Goal: Book appointment/travel/reservation

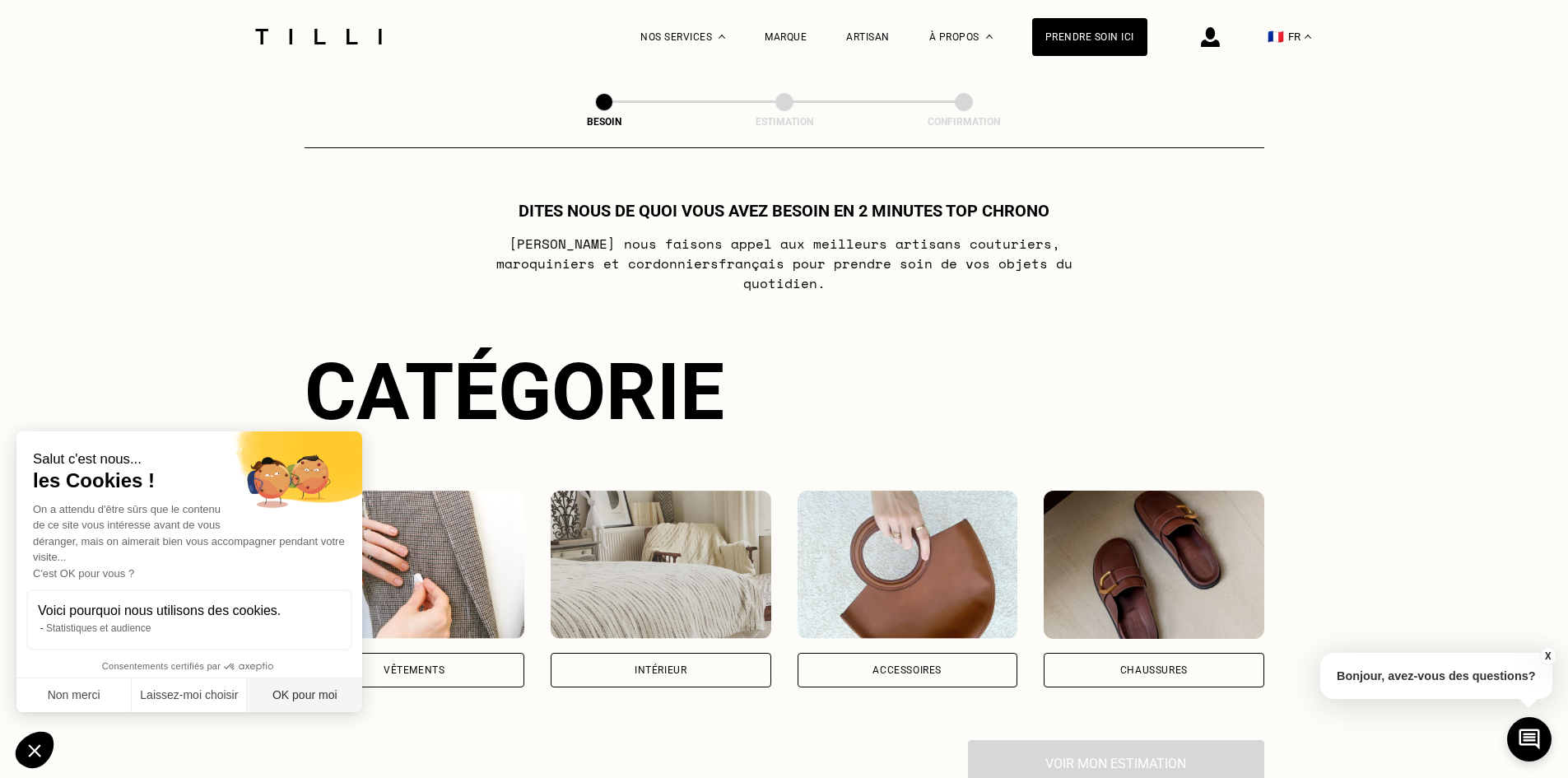
click at [320, 696] on button "OK pour moi" at bounding box center [304, 695] width 115 height 35
checkbox input "true"
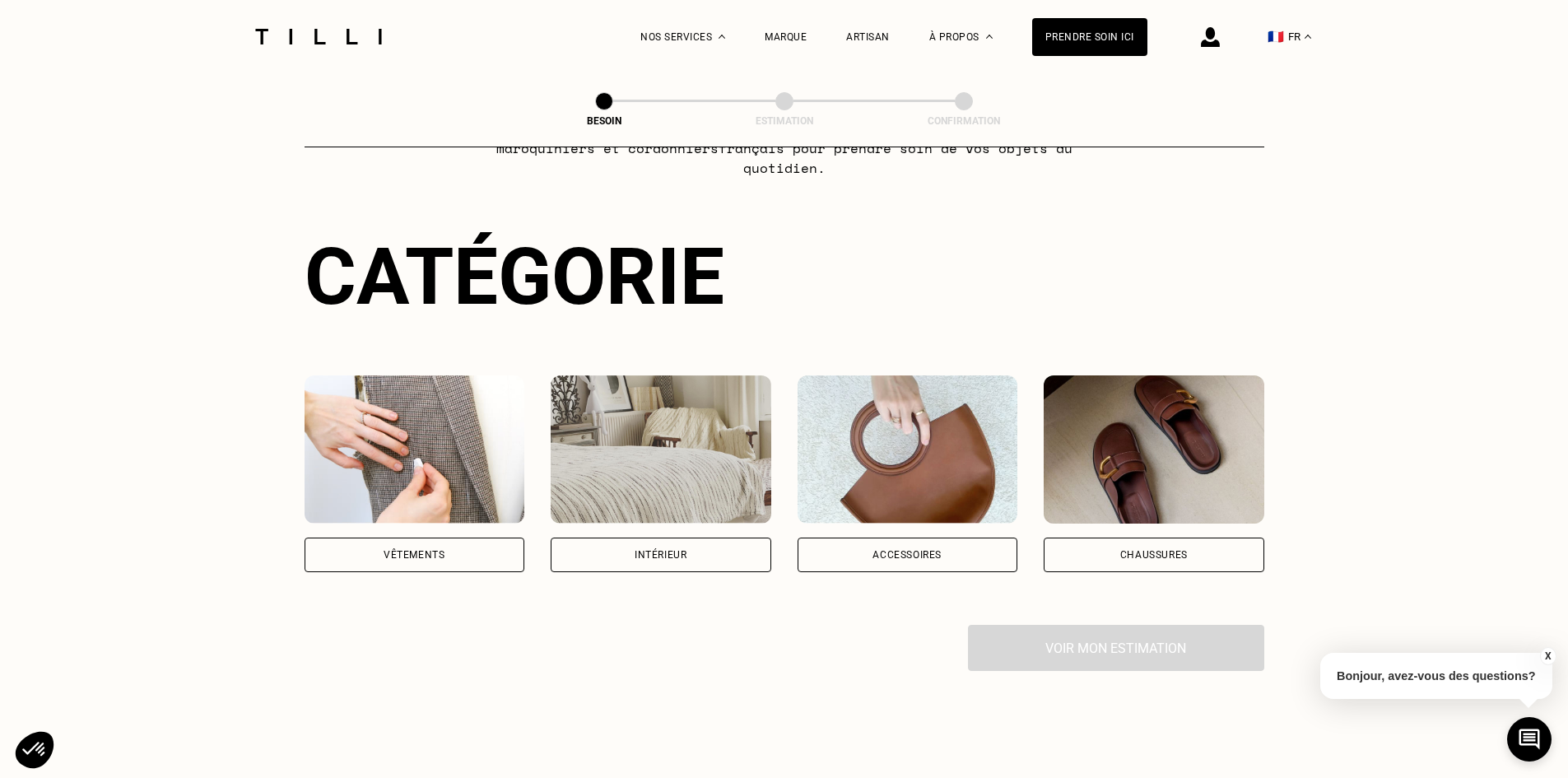
scroll to position [247, 0]
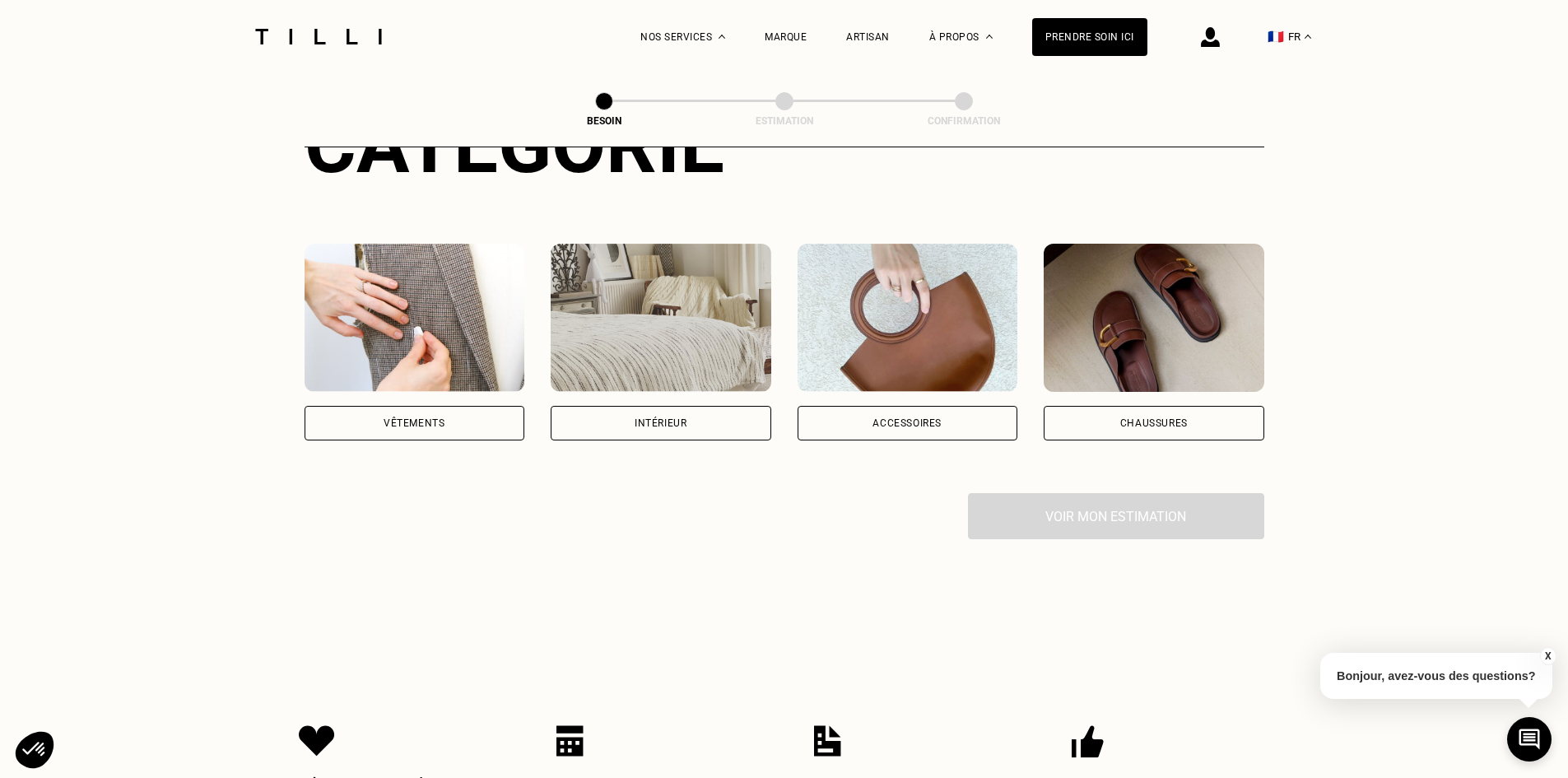
click at [666, 418] on div "Intérieur" at bounding box center [659, 423] width 52 height 10
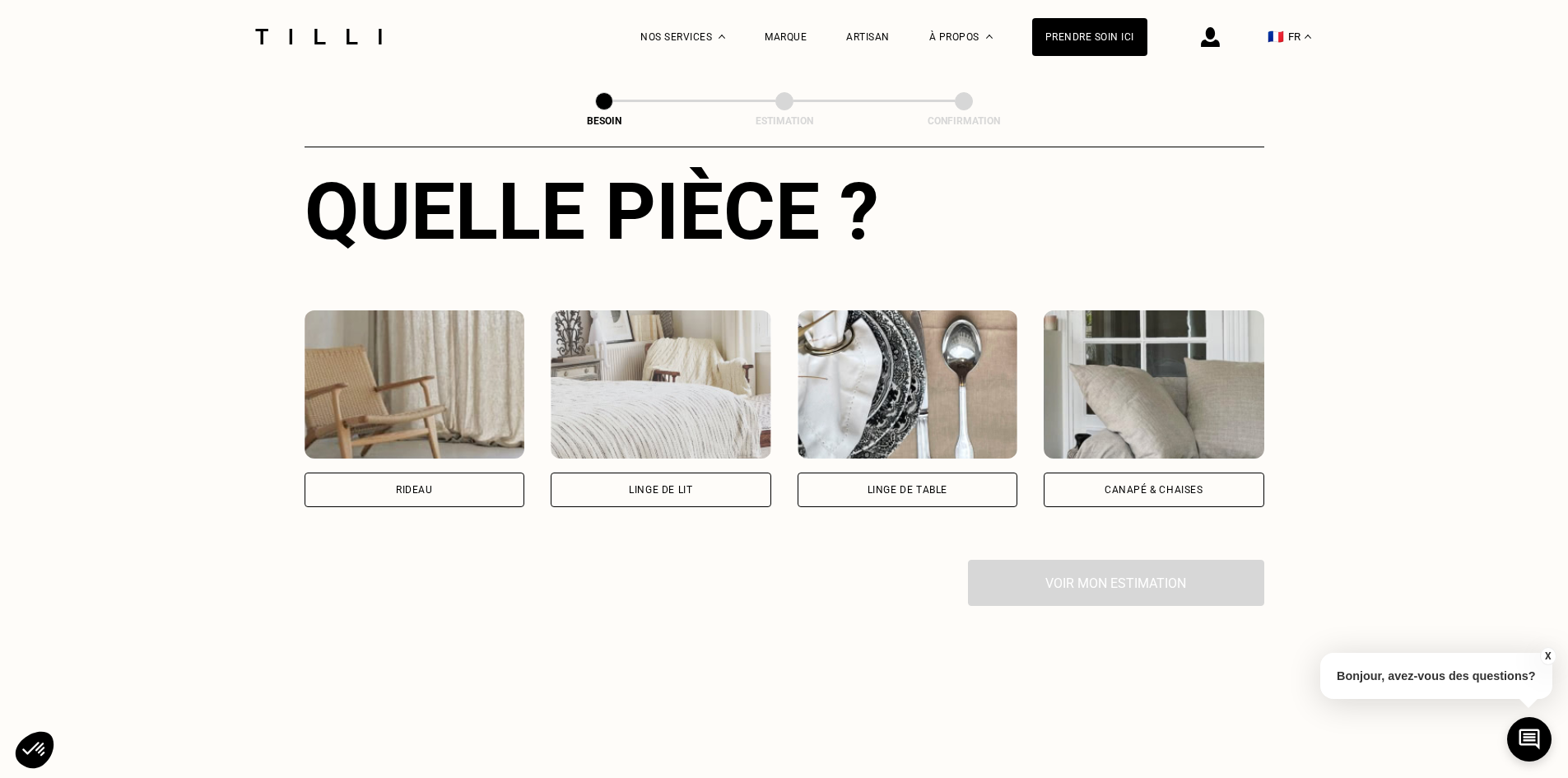
scroll to position [781, 0]
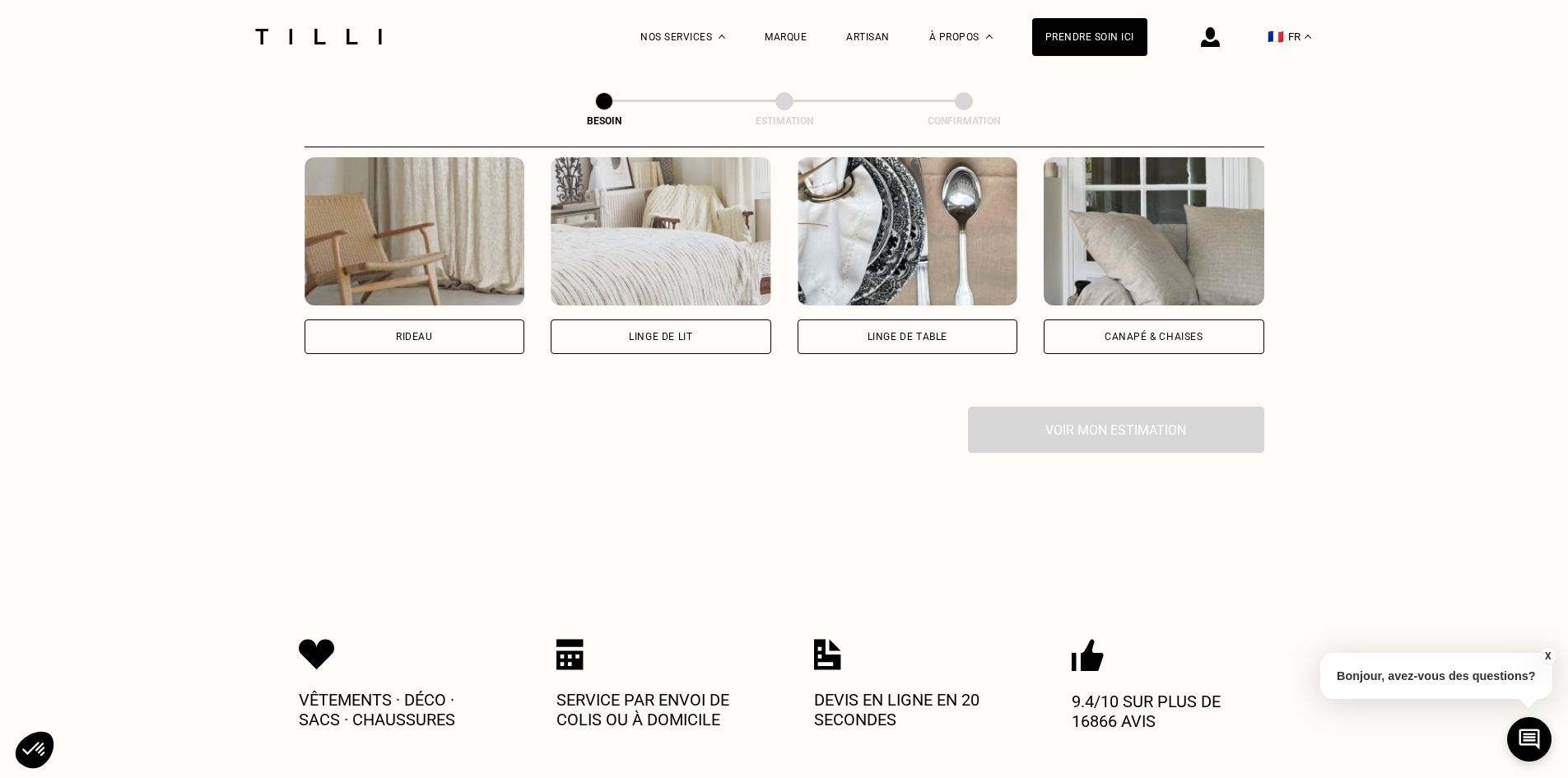
click at [388, 319] on div "Rideau" at bounding box center [415, 336] width 220 height 35
select select "FR"
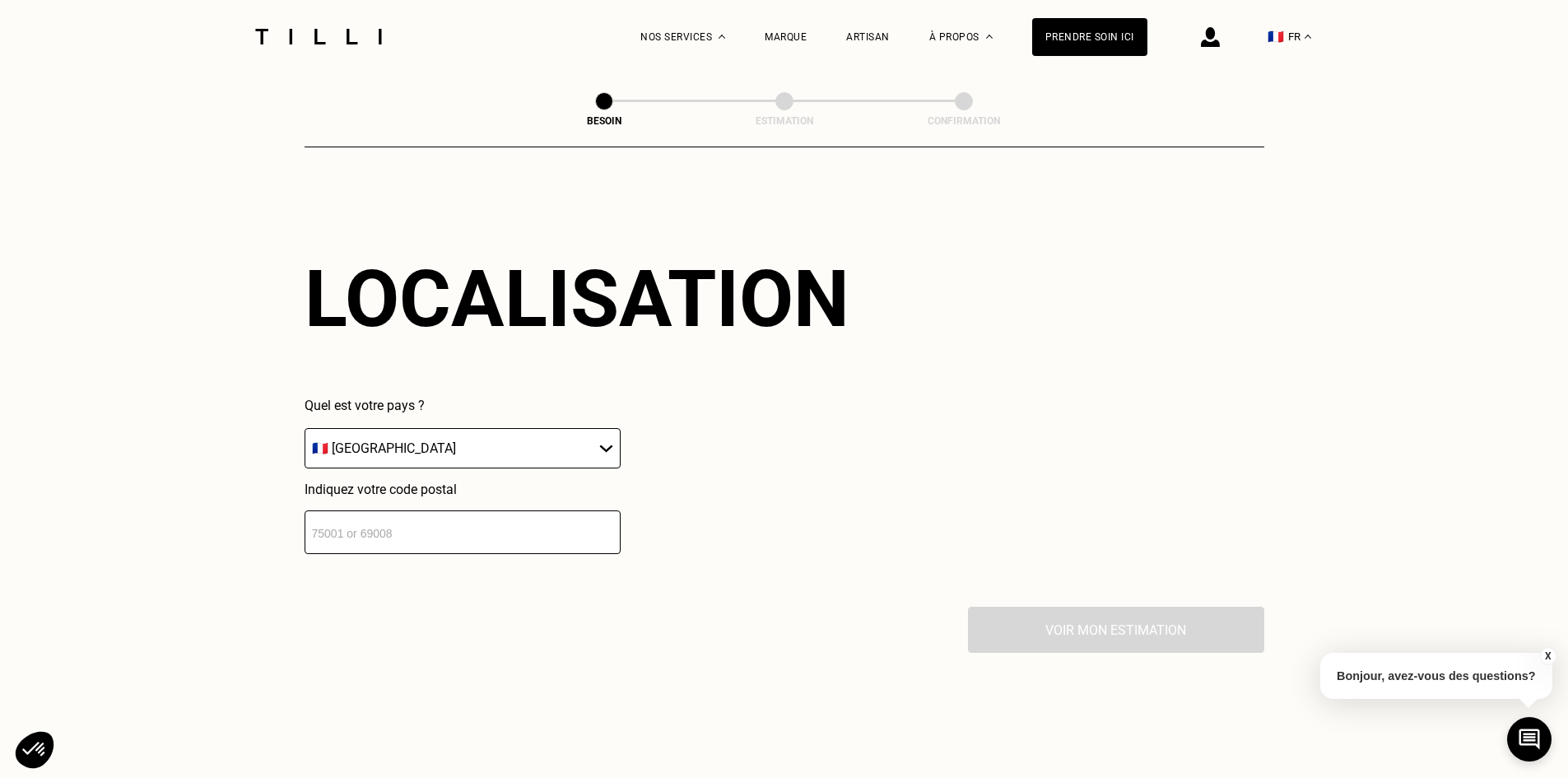
scroll to position [988, 0]
click at [417, 437] on select "🇩🇪 [GEOGRAPHIC_DATA] 🇦🇹 [GEOGRAPHIC_DATA] 🇧🇪 [GEOGRAPHIC_DATA] 🇧🇬 Bulgarie 🇨🇾 C…" at bounding box center [463, 448] width 316 height 41
click at [305, 427] on select "🇩🇪 [GEOGRAPHIC_DATA] 🇦🇹 [GEOGRAPHIC_DATA] 🇧🇪 [GEOGRAPHIC_DATA] 🇧🇬 Bulgarie 🇨🇾 C…" at bounding box center [463, 448] width 316 height 41
click at [415, 511] on input "number" at bounding box center [463, 531] width 316 height 44
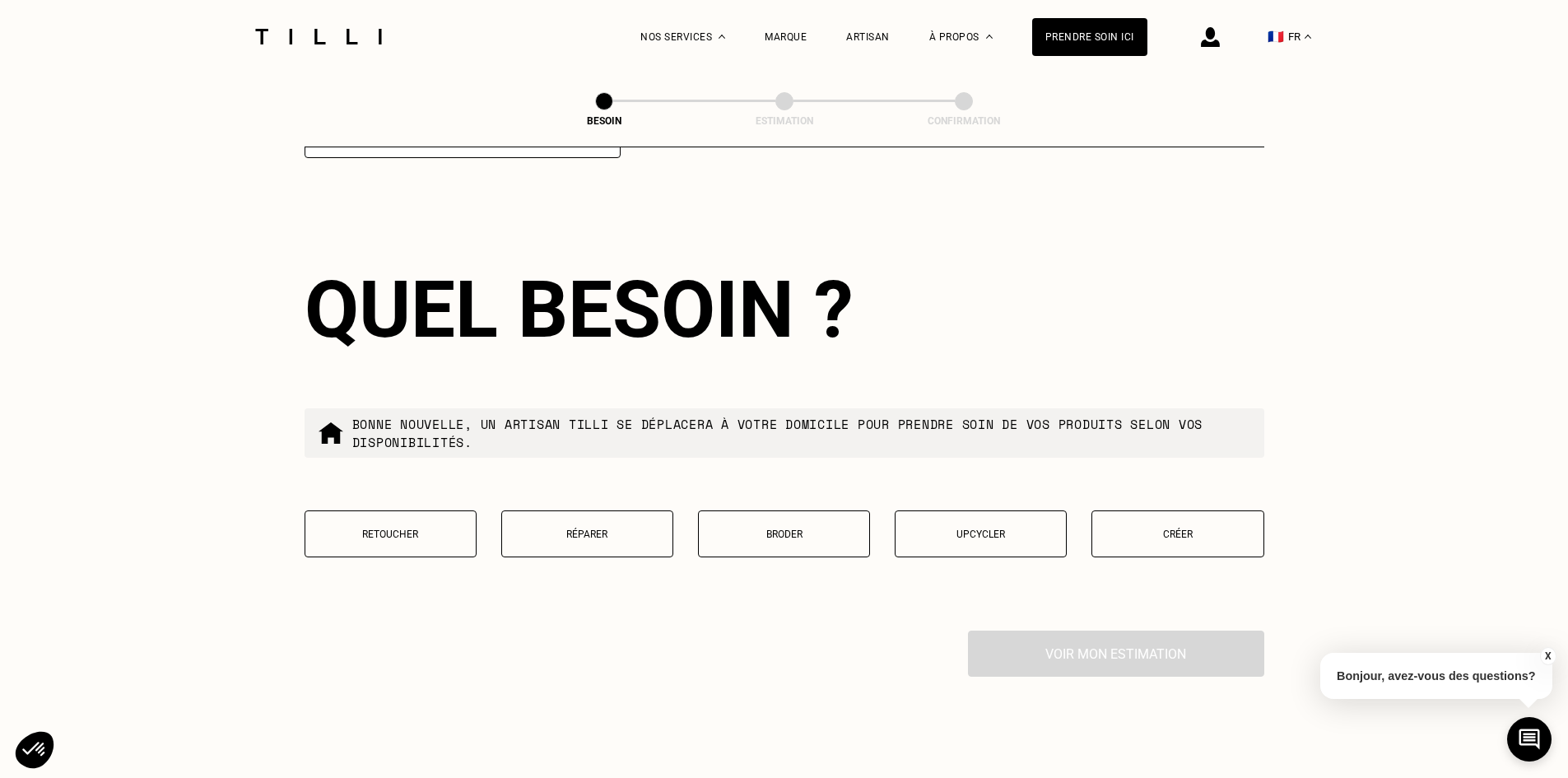
scroll to position [1397, 0]
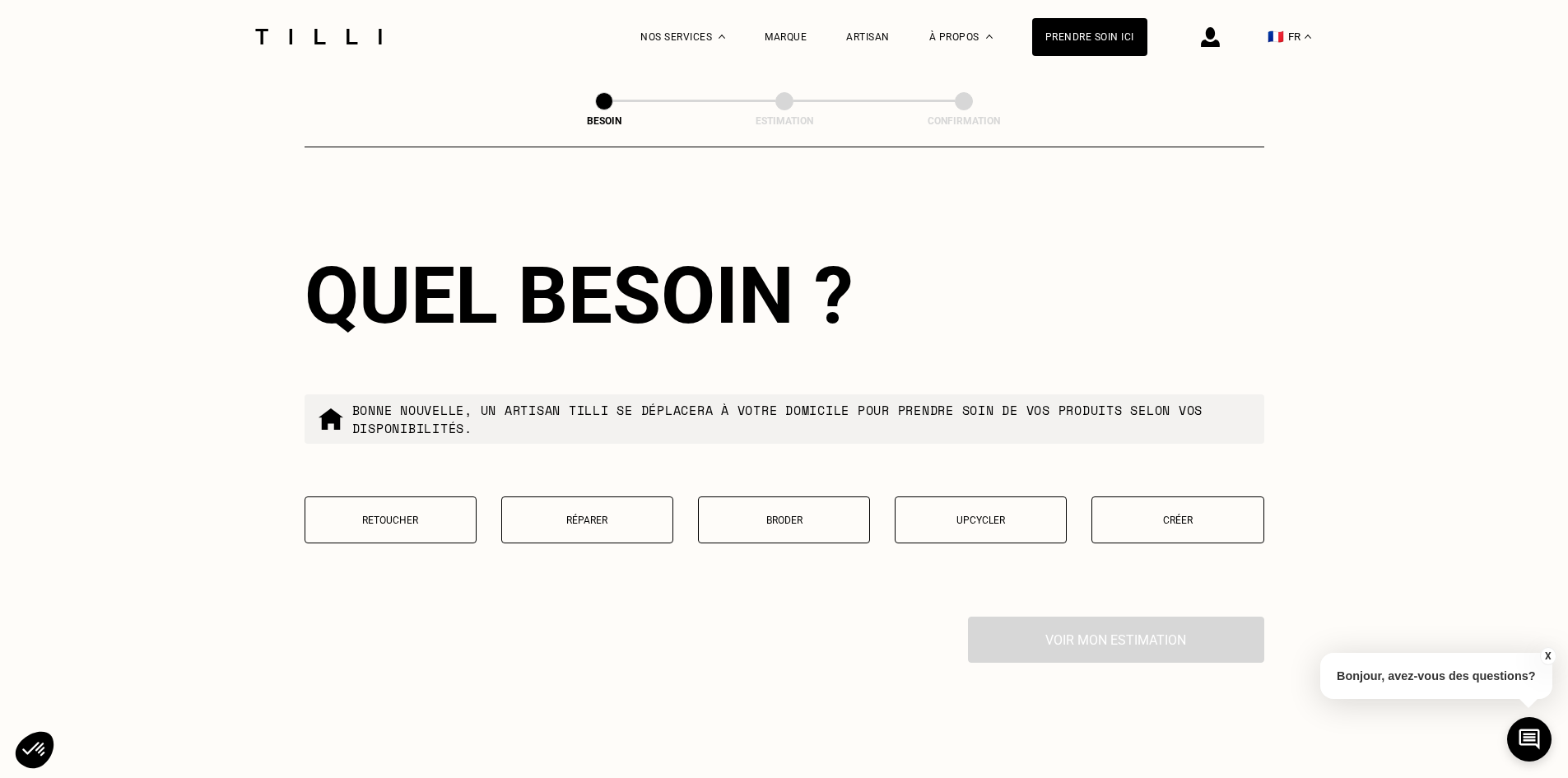
type input "94140"
click at [1189, 514] on p "Créer" at bounding box center [1177, 520] width 154 height 12
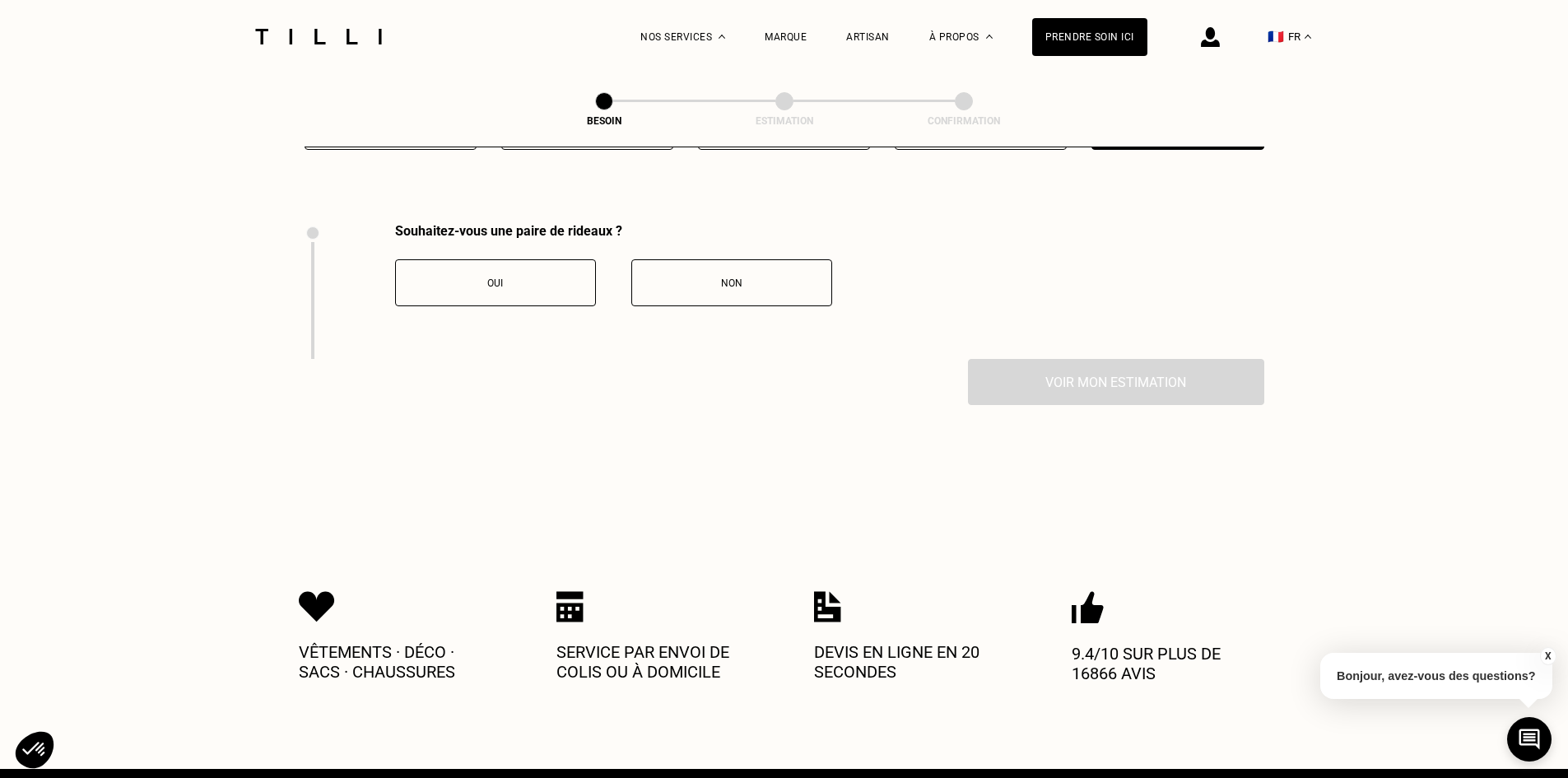
scroll to position [1820, 0]
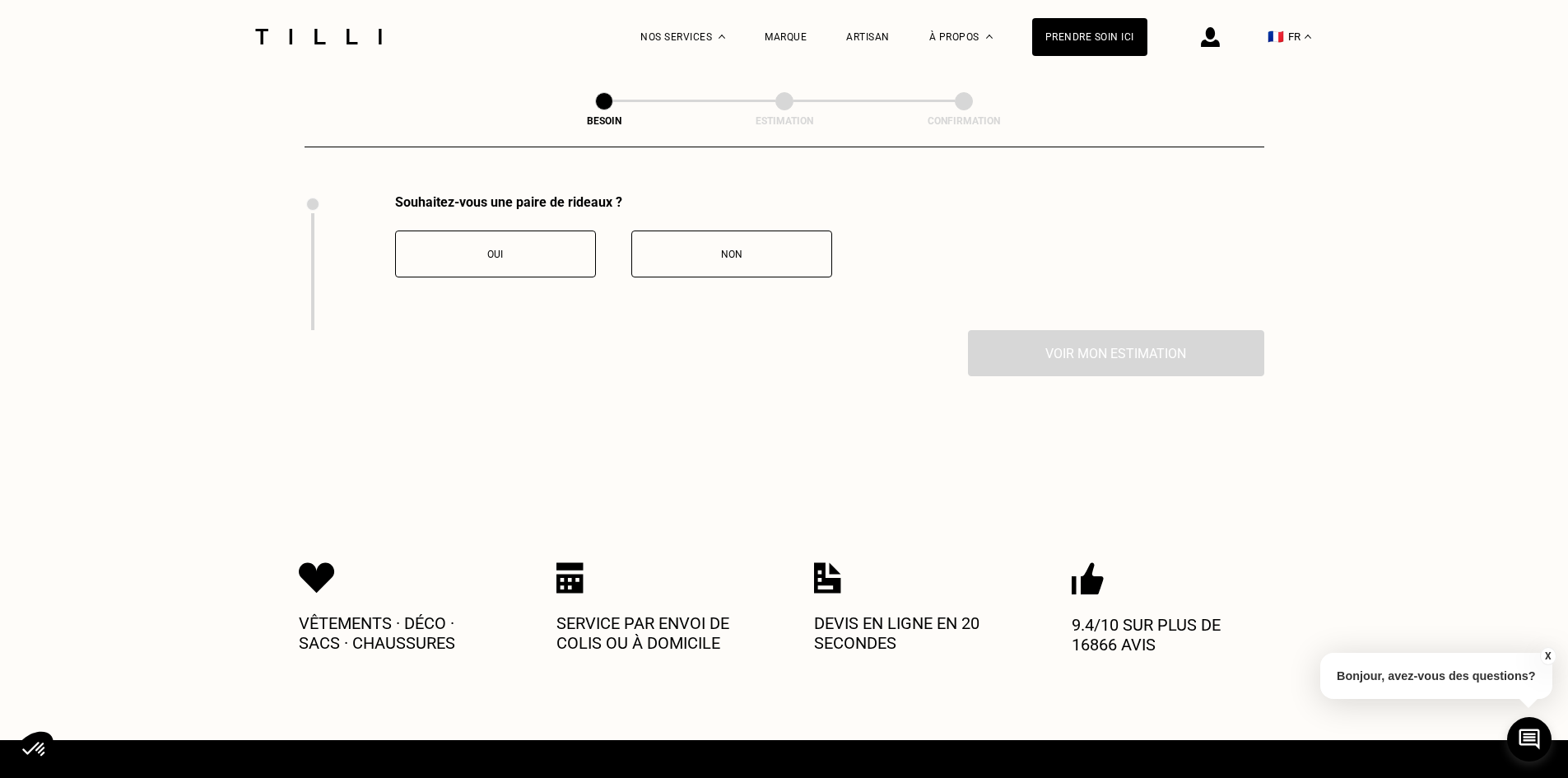
click at [453, 261] on button "Oui" at bounding box center [496, 254] width 201 height 47
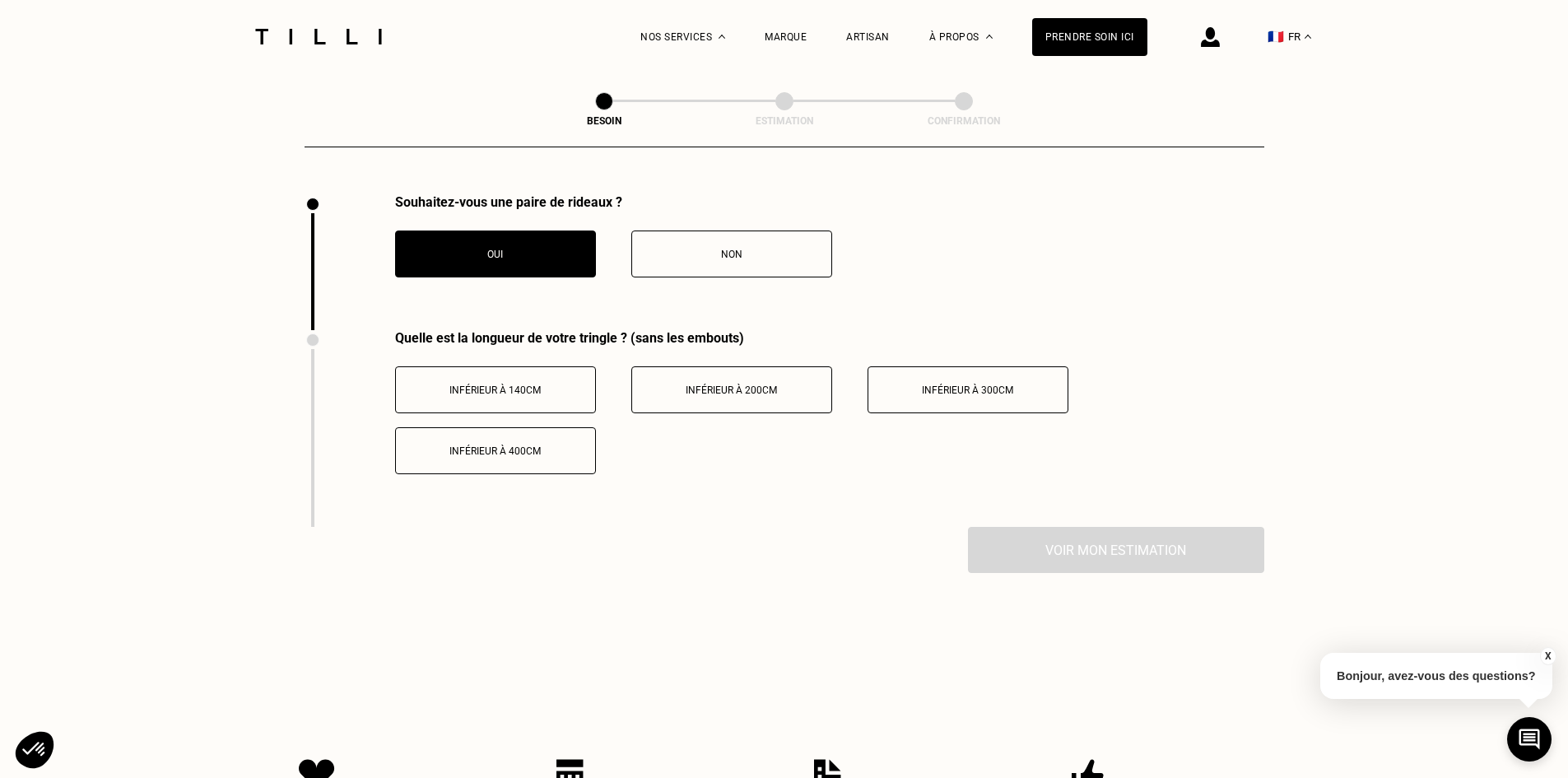
click at [914, 371] on button "Inférieur à 300cm" at bounding box center [968, 390] width 201 height 47
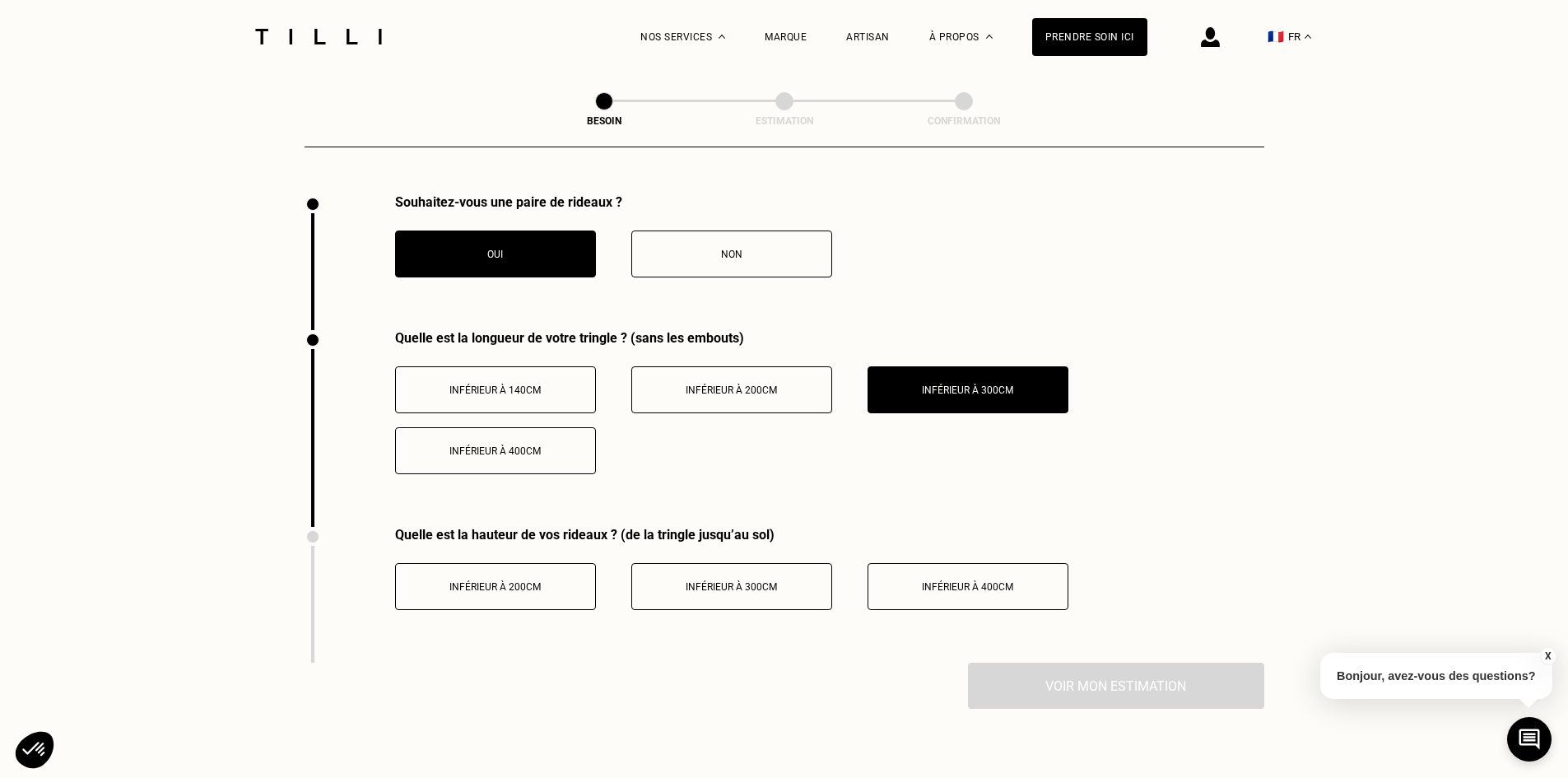
click at [772, 394] on button "Inférieur à 200cm" at bounding box center [732, 390] width 201 height 47
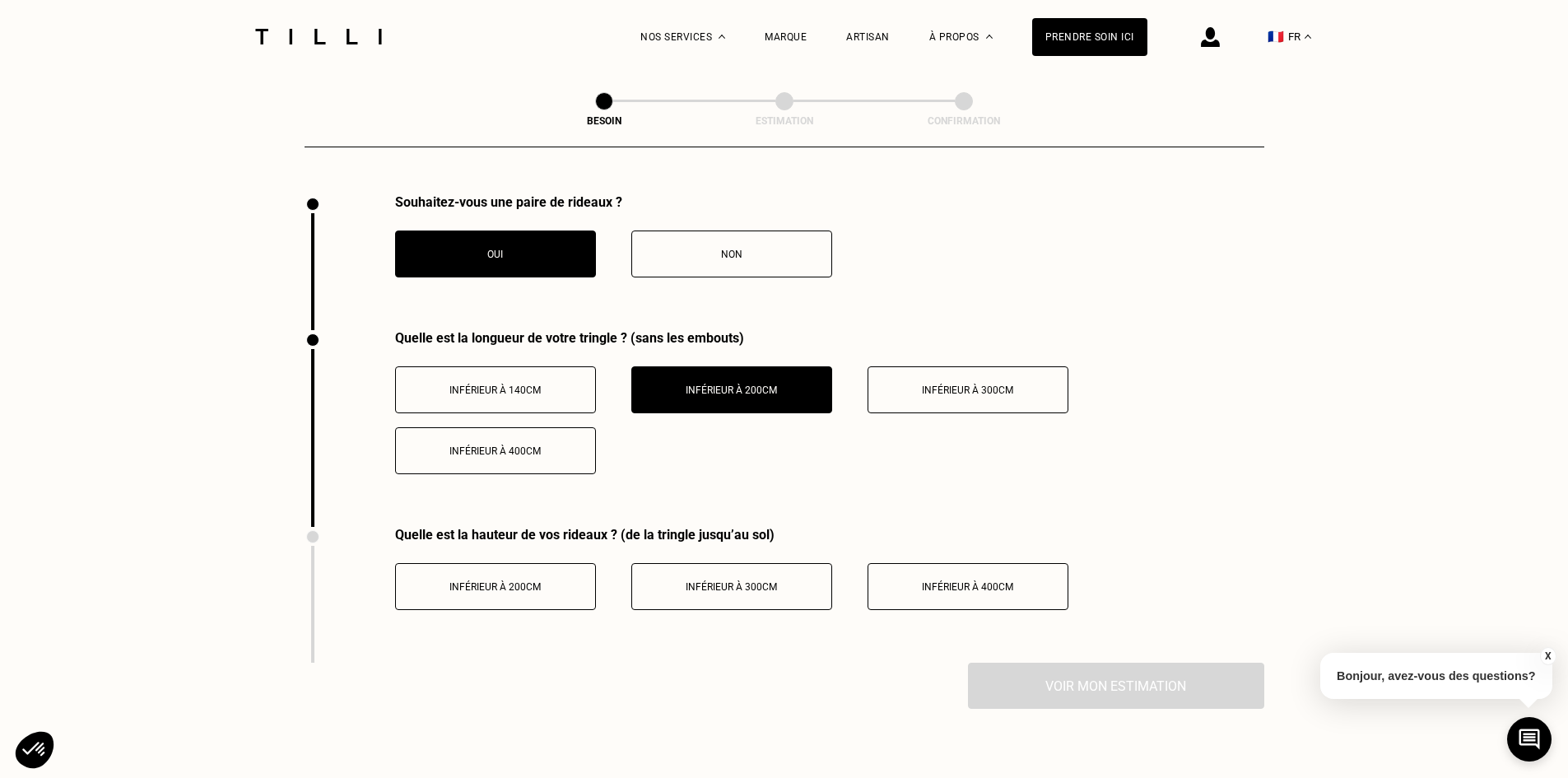
click at [694, 581] on span "Inférieur à 300cm" at bounding box center [731, 587] width 91 height 12
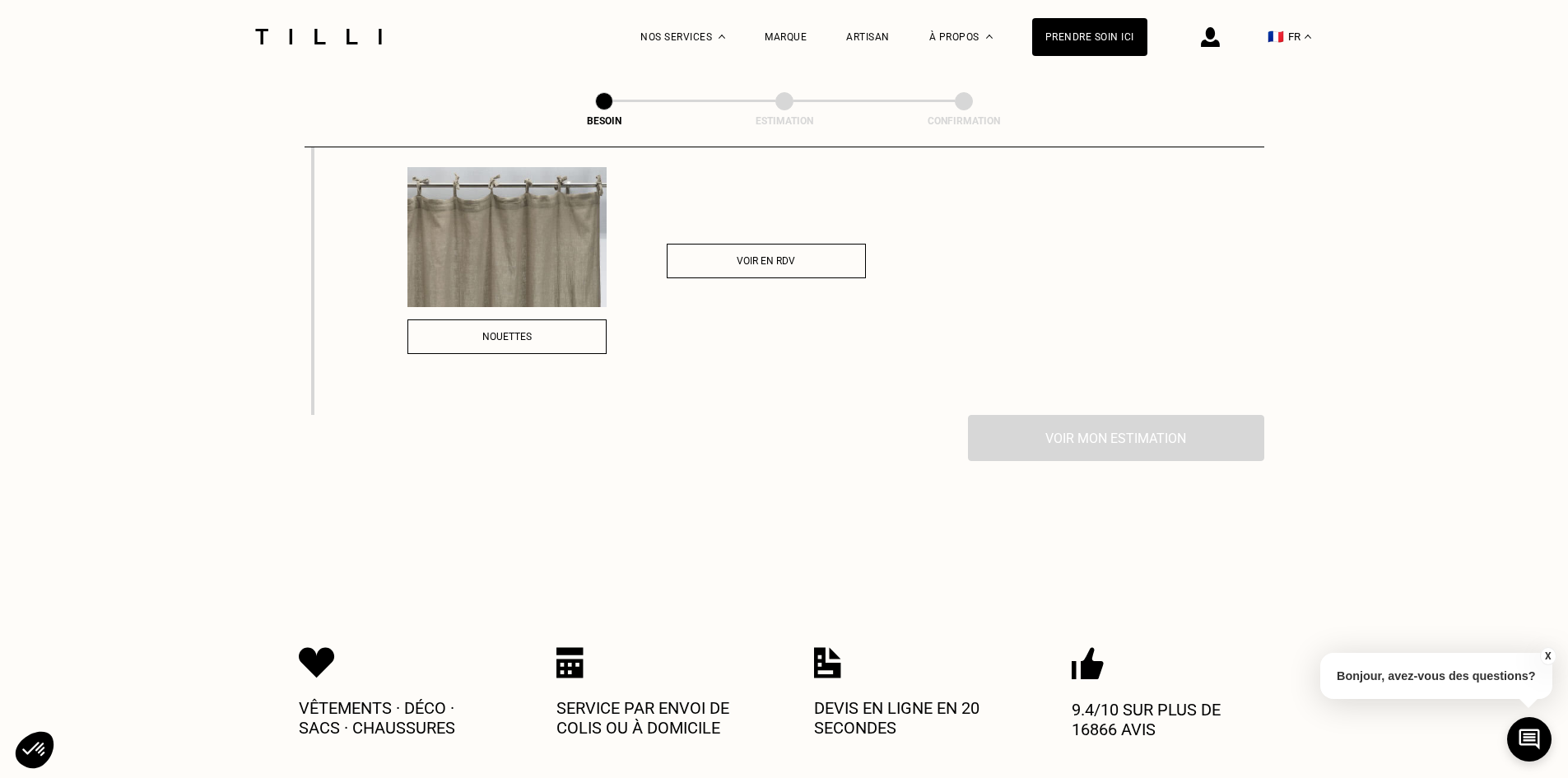
scroll to position [2314, 0]
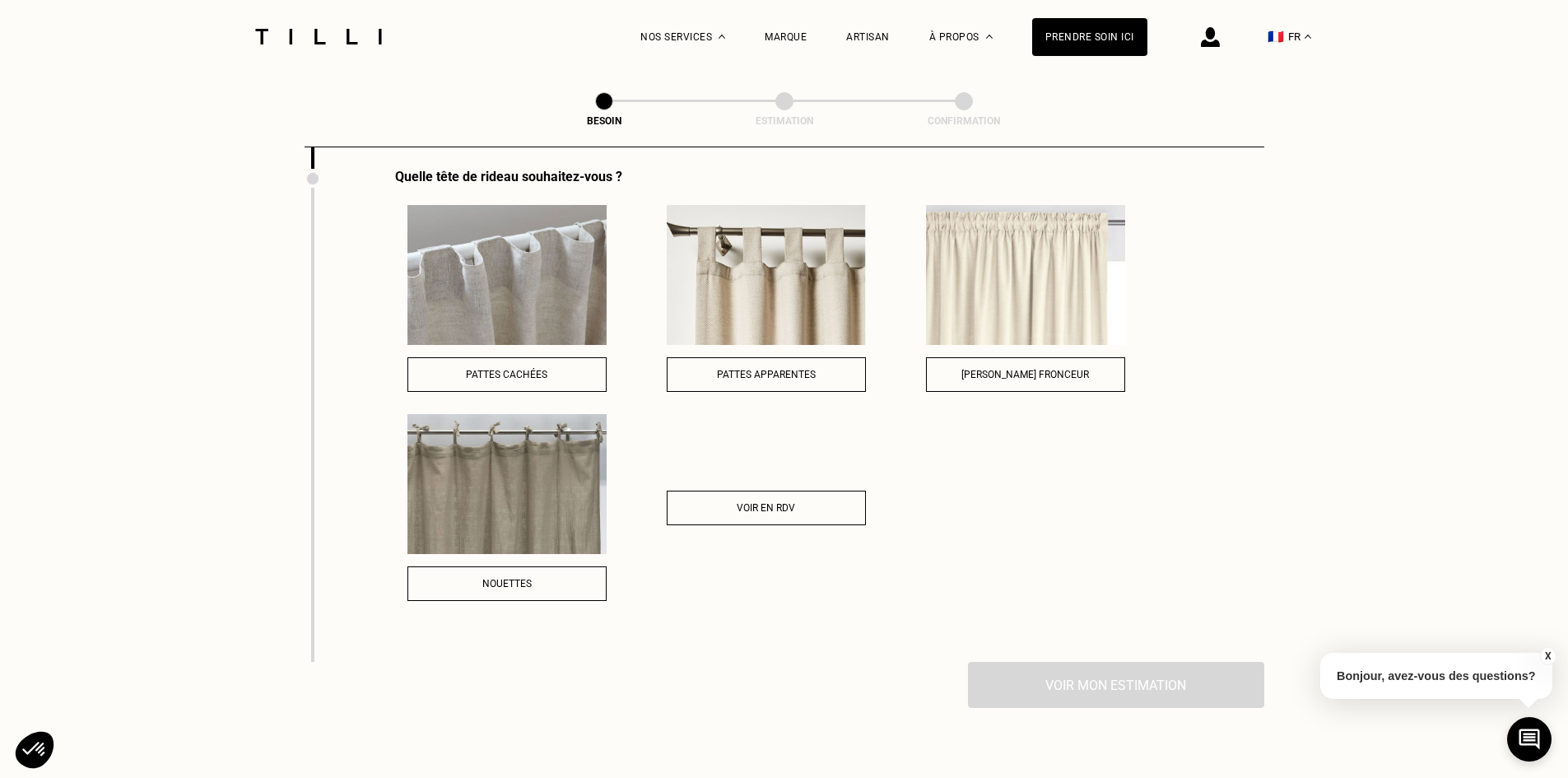
click at [772, 526] on div "Voir en RDV" at bounding box center [766, 507] width 199 height 187
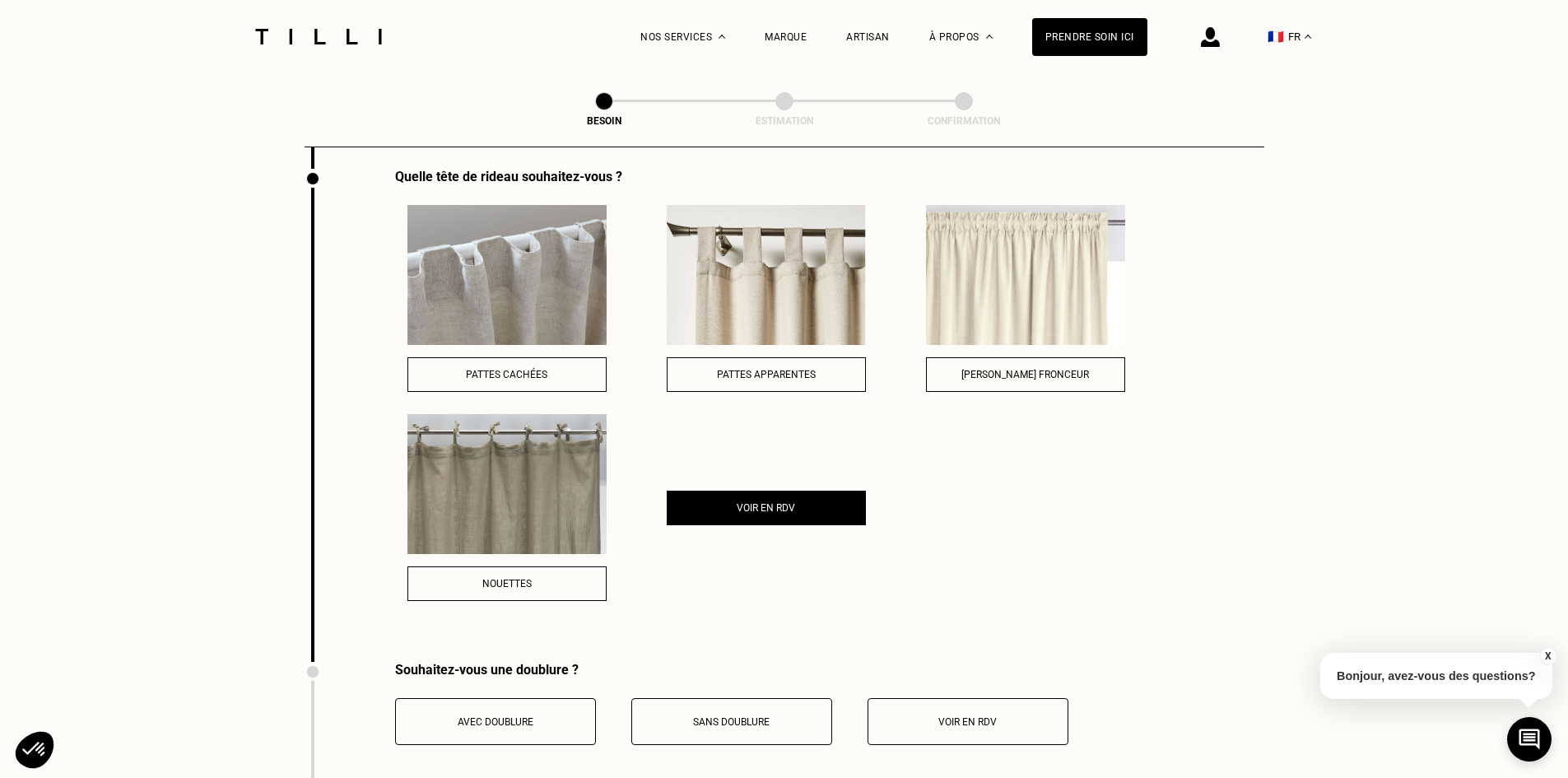
scroll to position [2478, 0]
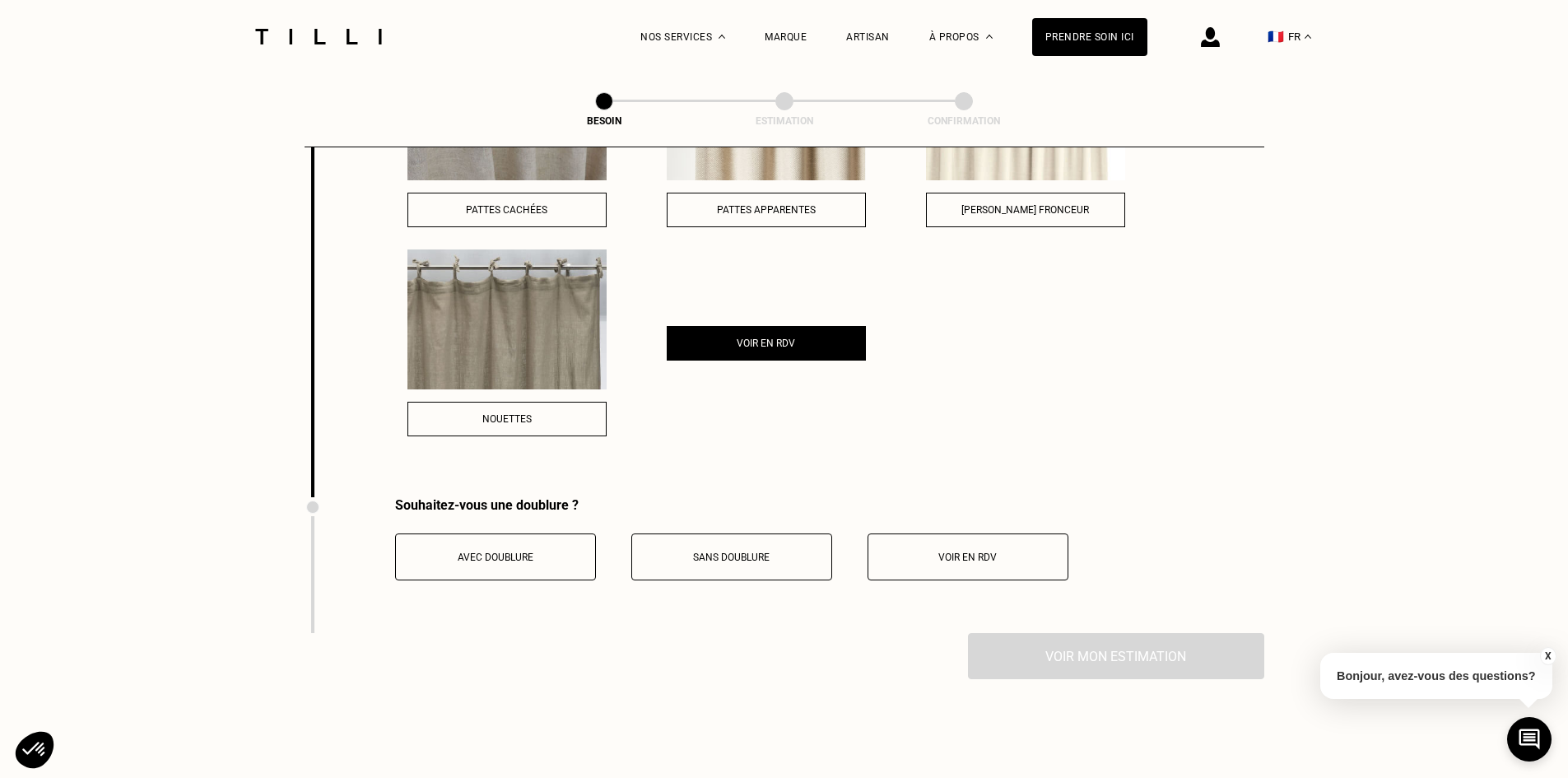
click at [758, 552] on span "Sans doublure" at bounding box center [731, 558] width 77 height 12
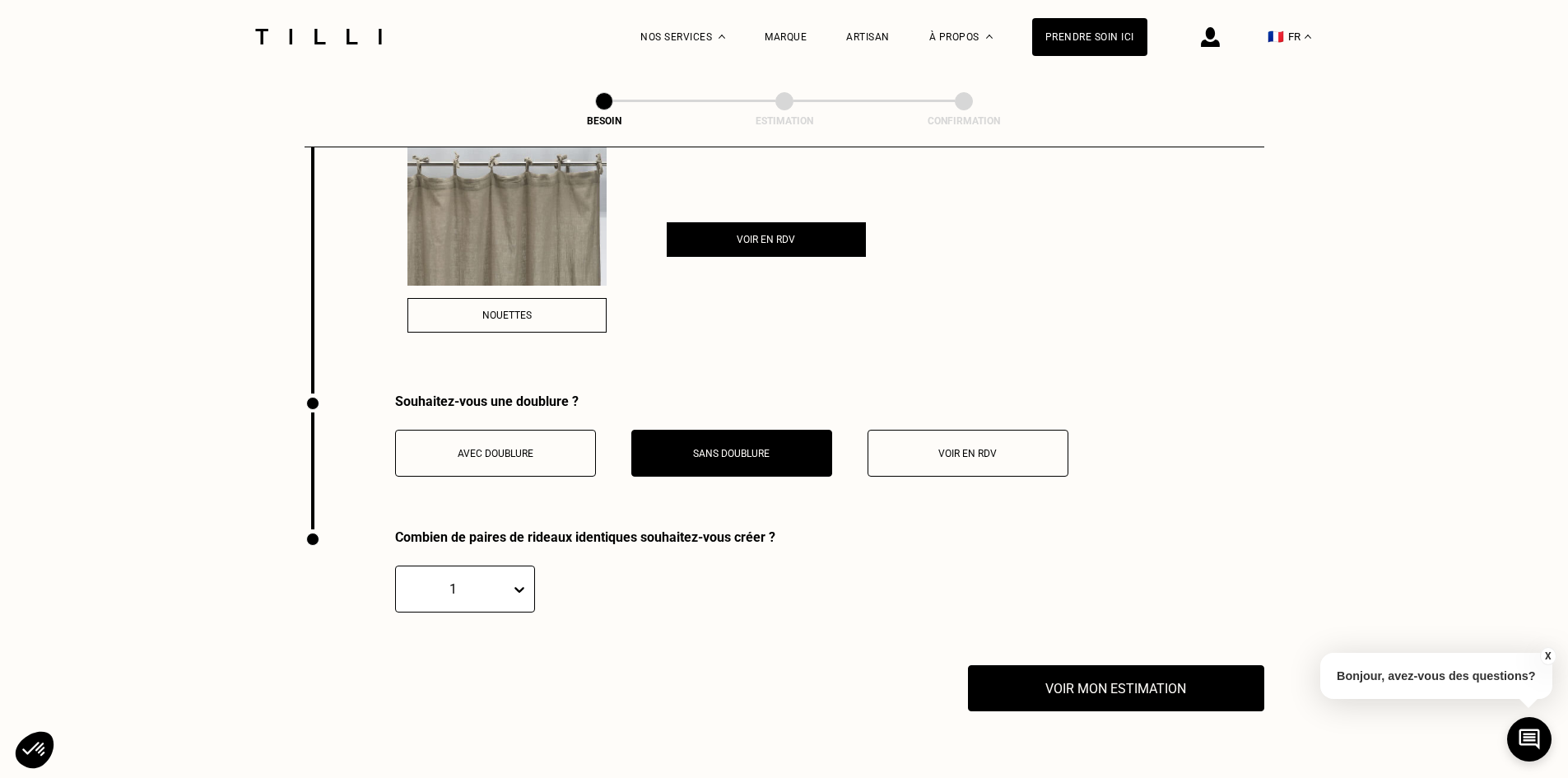
scroll to position [2725, 0]
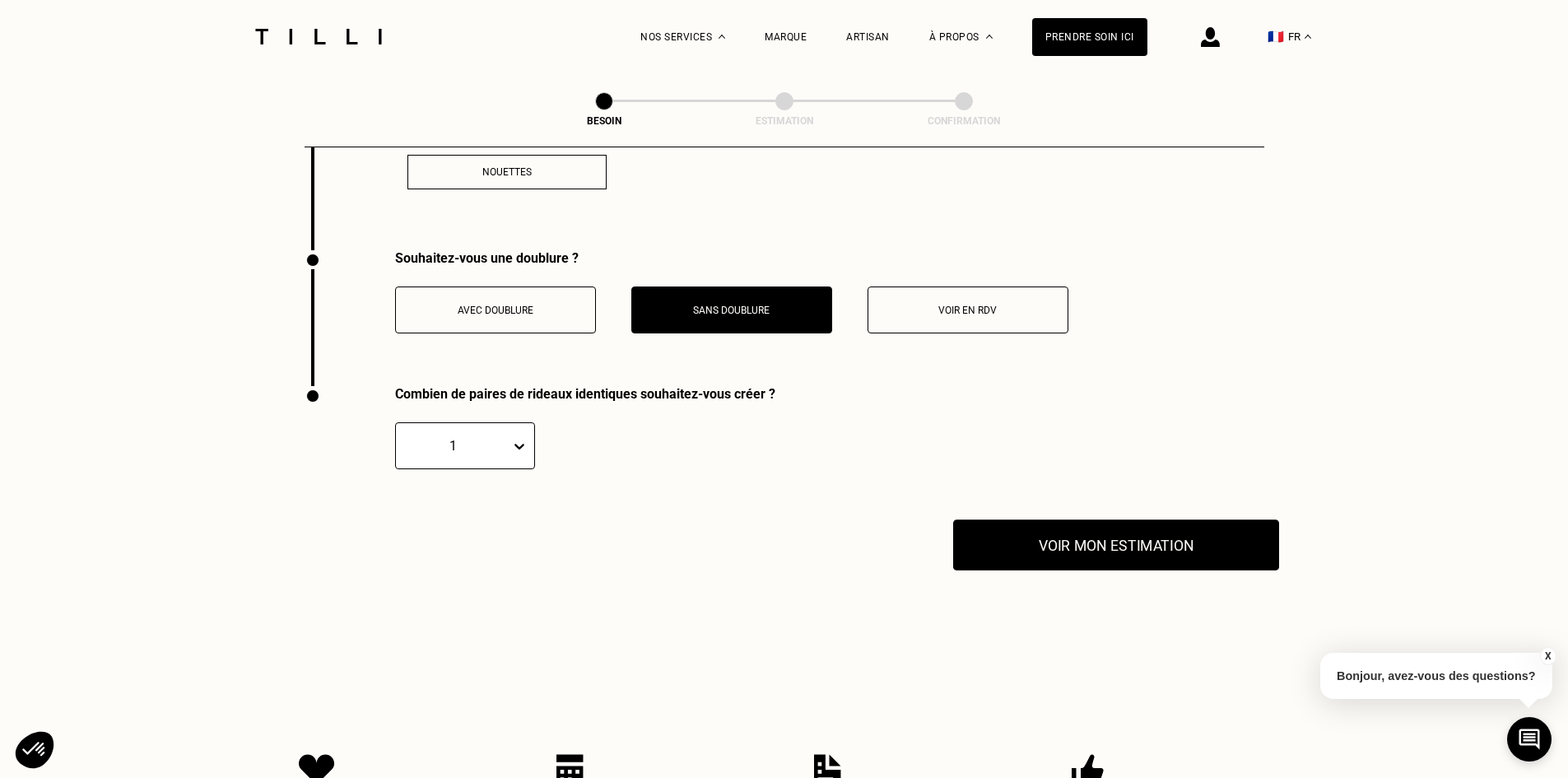
click at [1014, 526] on button "Voir mon estimation" at bounding box center [1116, 545] width 326 height 51
